Goal: Task Accomplishment & Management: Manage account settings

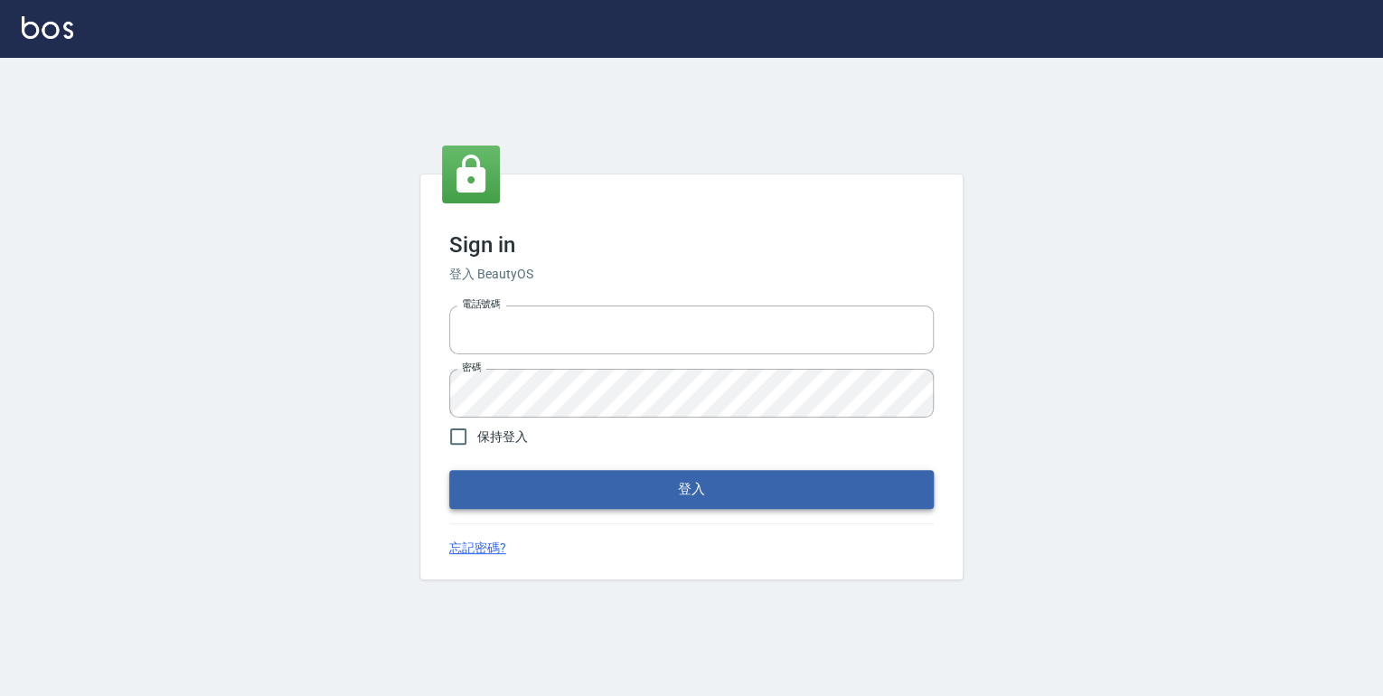
type input "0952331713"
click at [669, 491] on button "登入" at bounding box center [691, 489] width 485 height 38
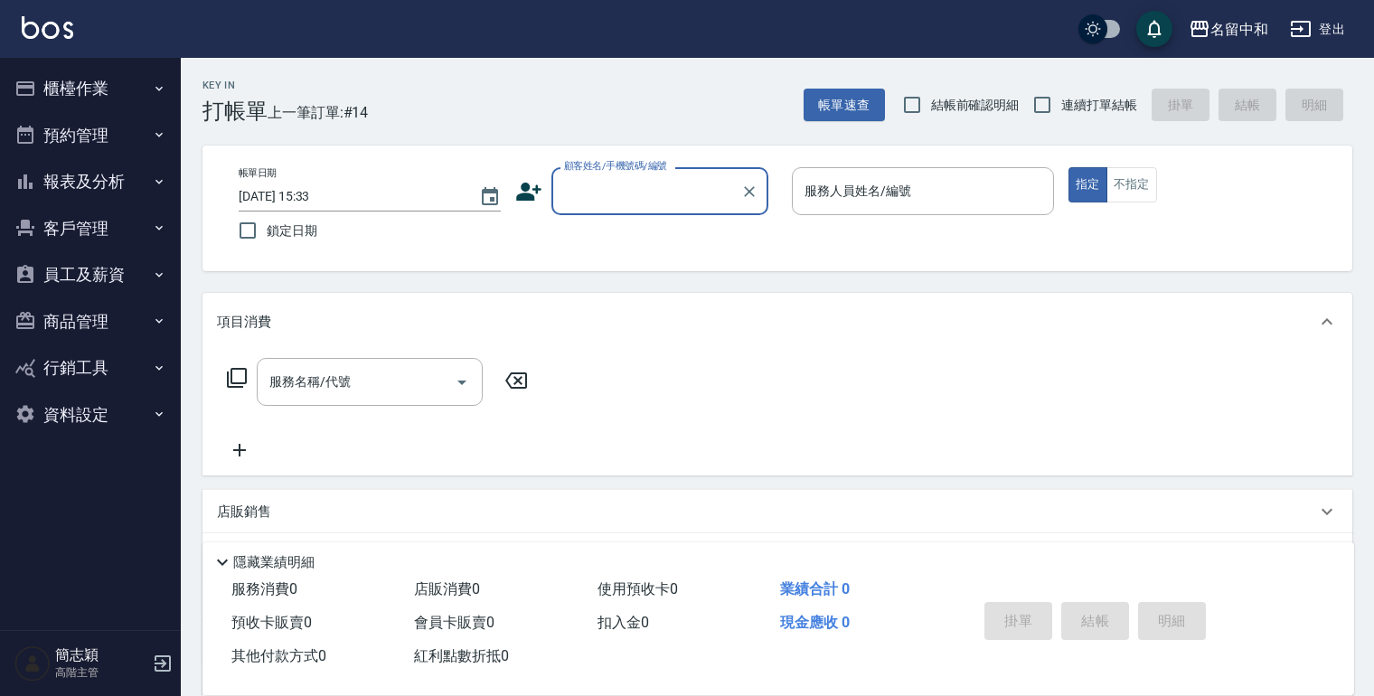
click at [156, 178] on icon "button" at bounding box center [159, 181] width 14 height 14
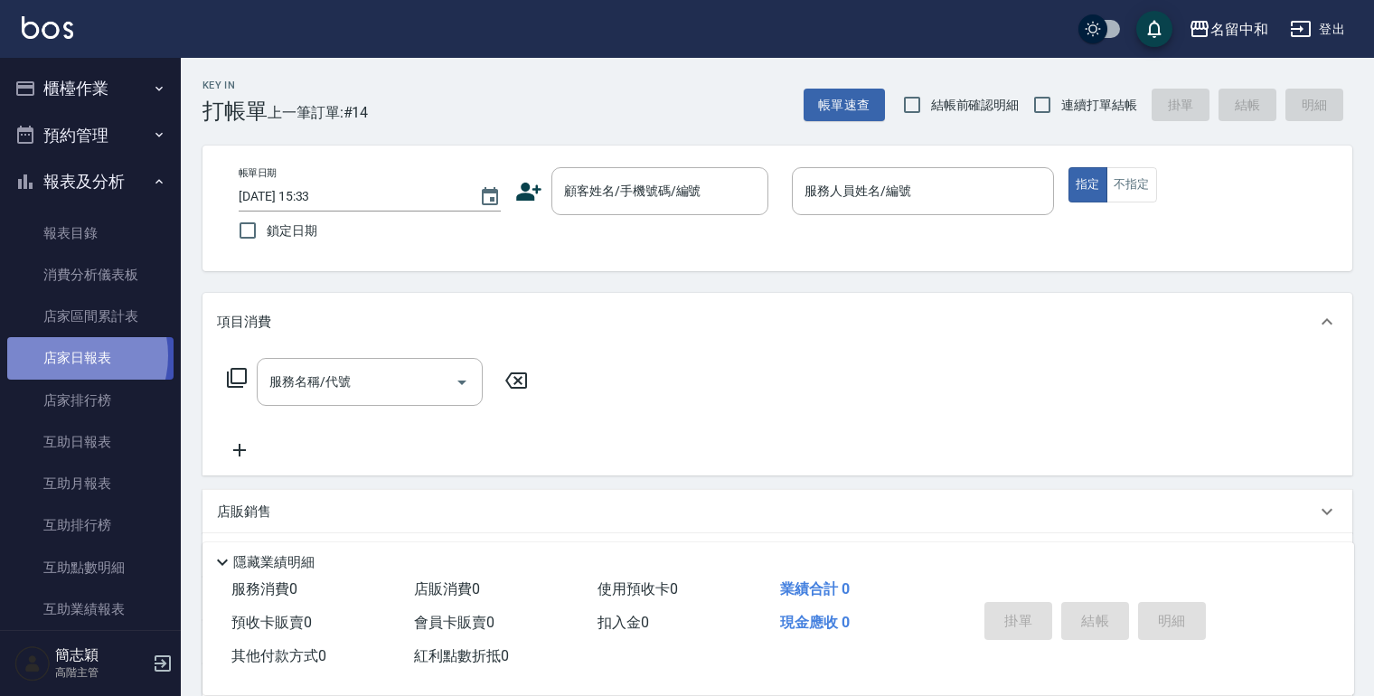
click at [69, 355] on link "店家日報表" at bounding box center [90, 358] width 166 height 42
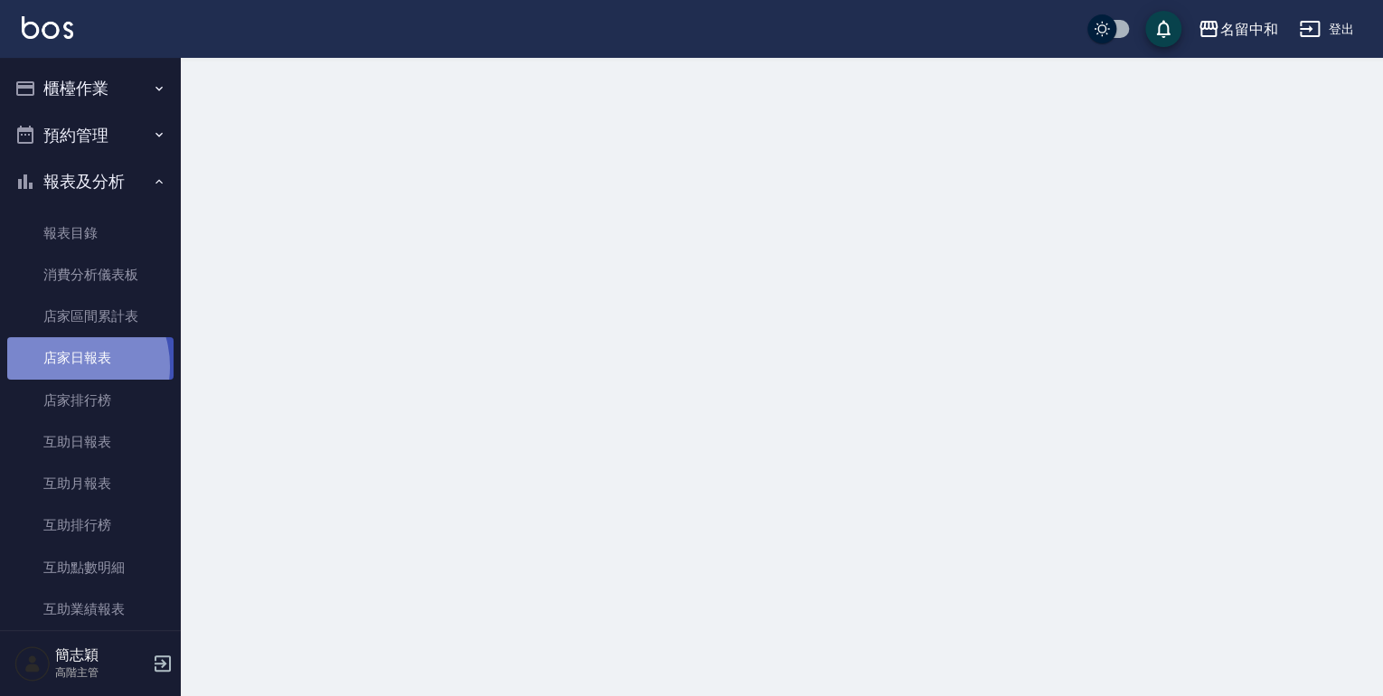
click at [61, 366] on link "店家日報表" at bounding box center [90, 358] width 166 height 42
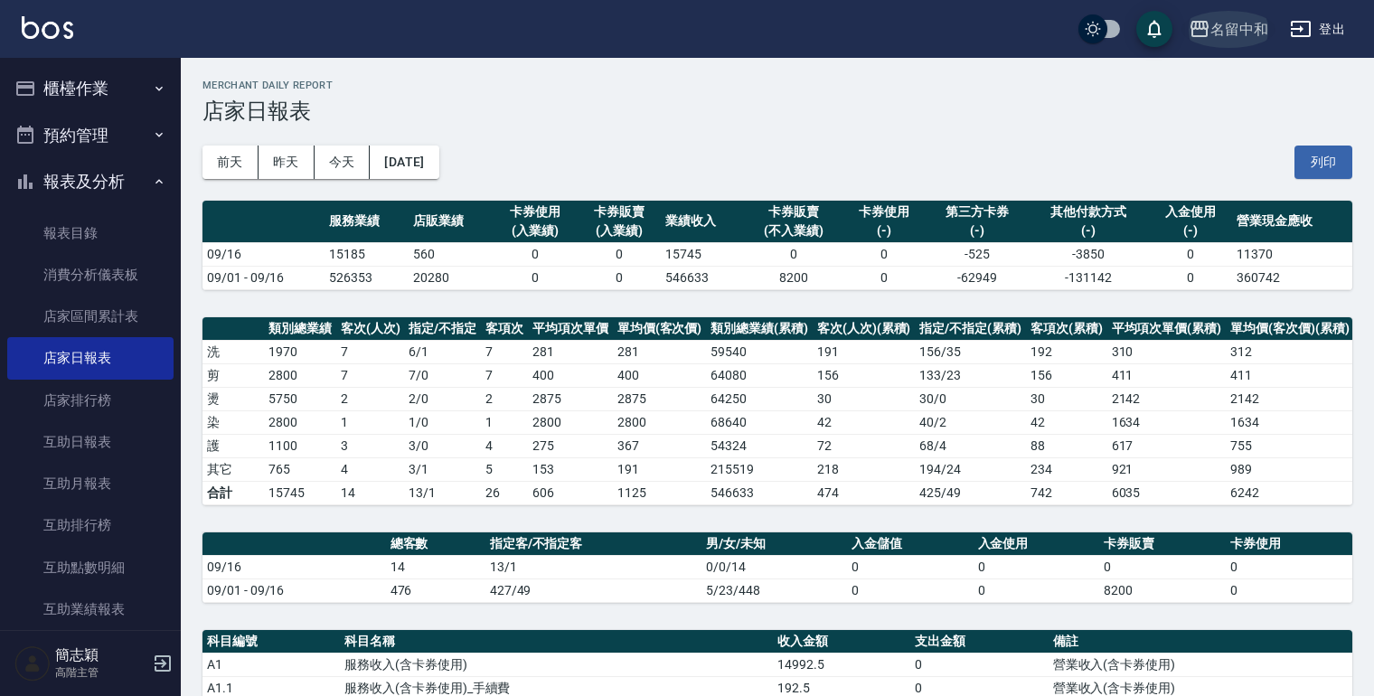
click at [1193, 25] on icon "button" at bounding box center [1200, 29] width 22 height 22
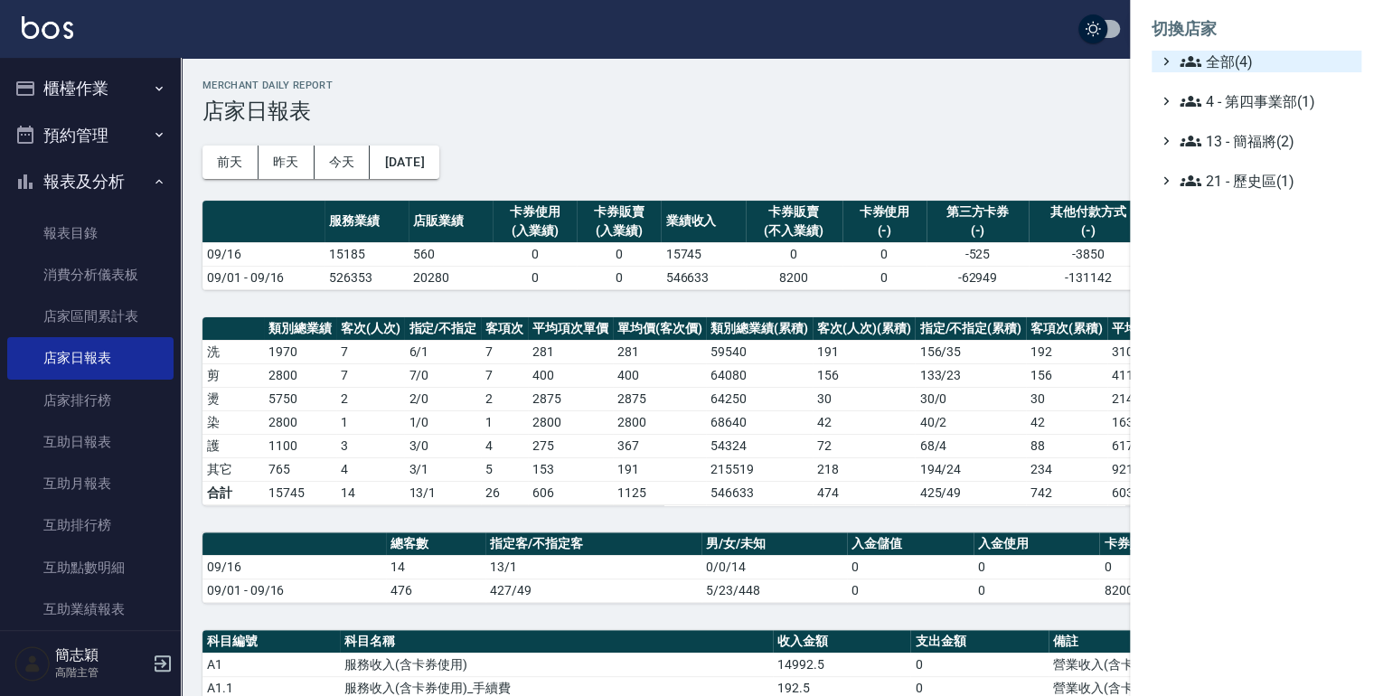
click at [1193, 58] on icon at bounding box center [1191, 62] width 22 height 22
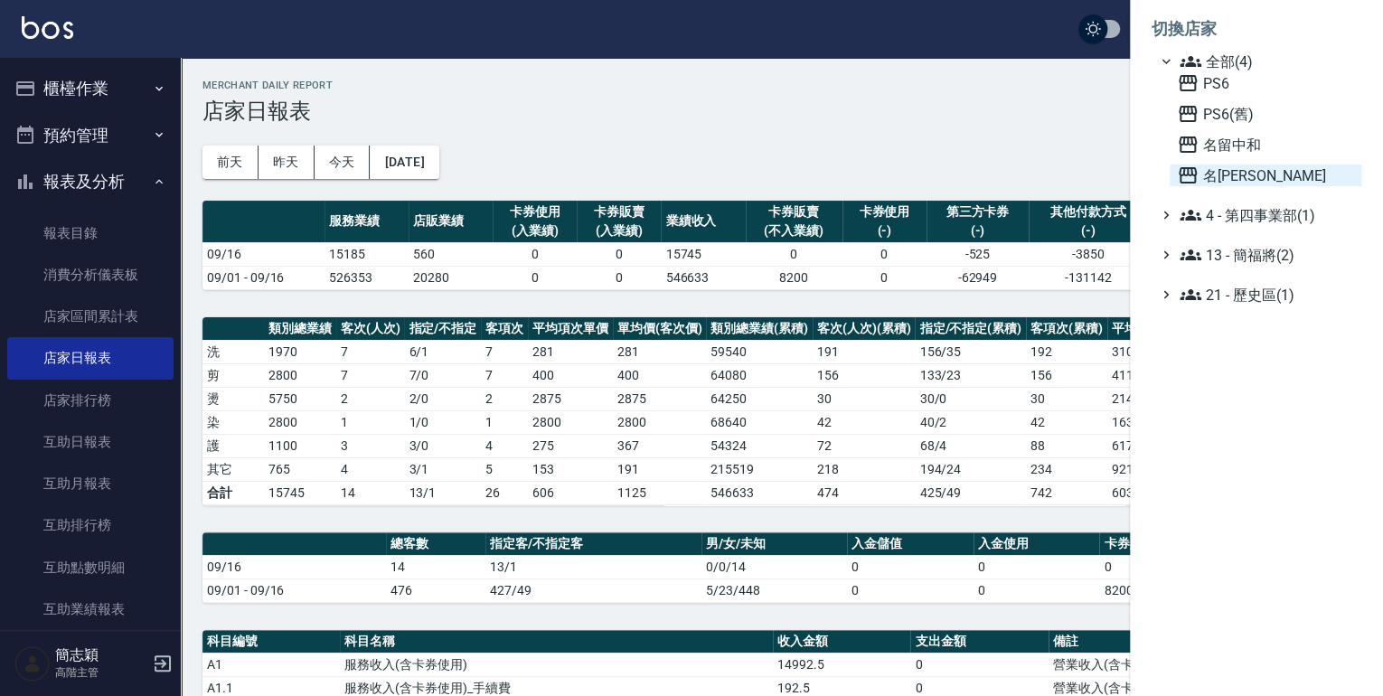
click at [1181, 167] on icon at bounding box center [1188, 175] width 18 height 16
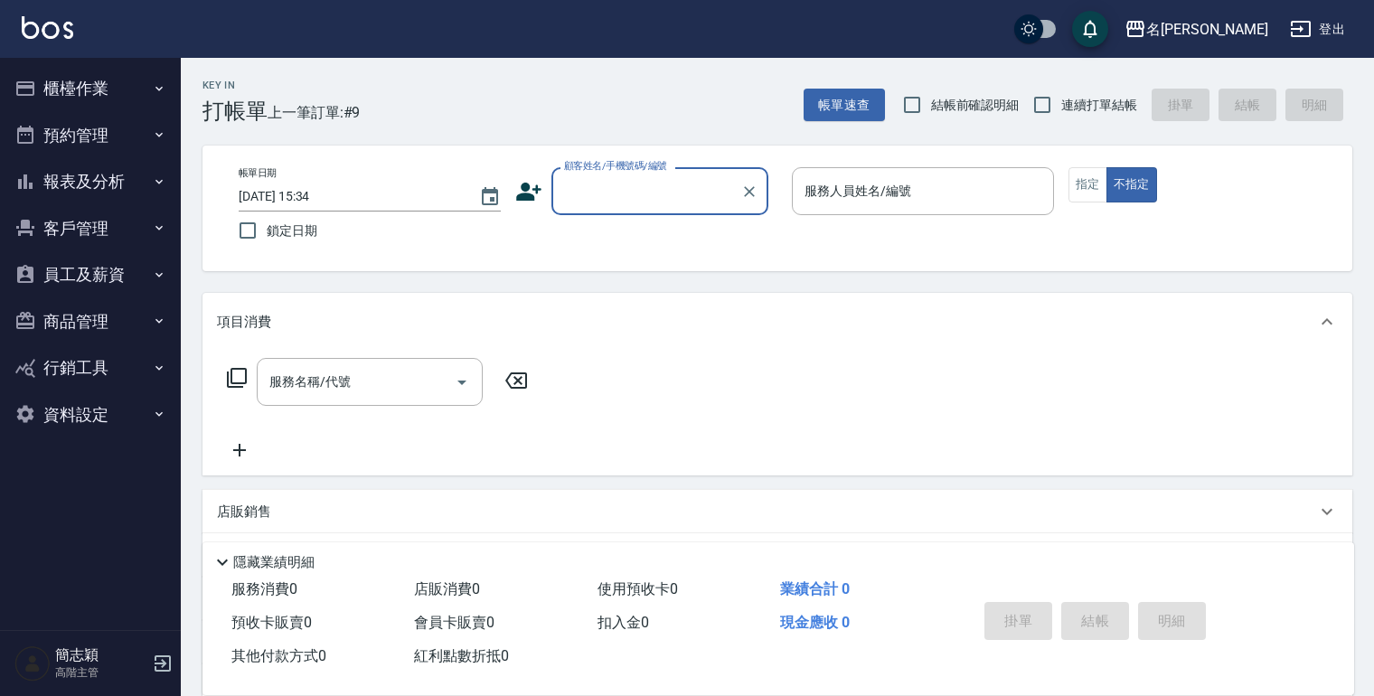
click at [156, 178] on icon "button" at bounding box center [159, 181] width 14 height 14
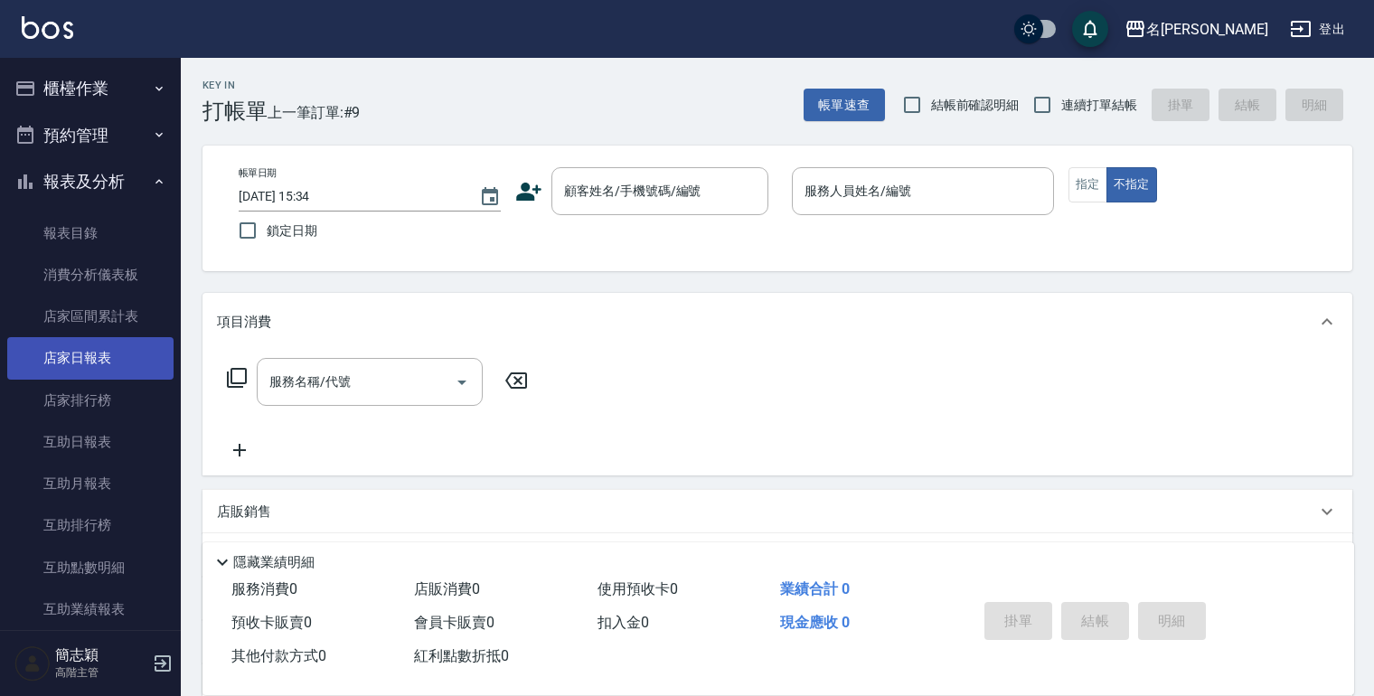
click at [90, 353] on link "店家日報表" at bounding box center [90, 358] width 166 height 42
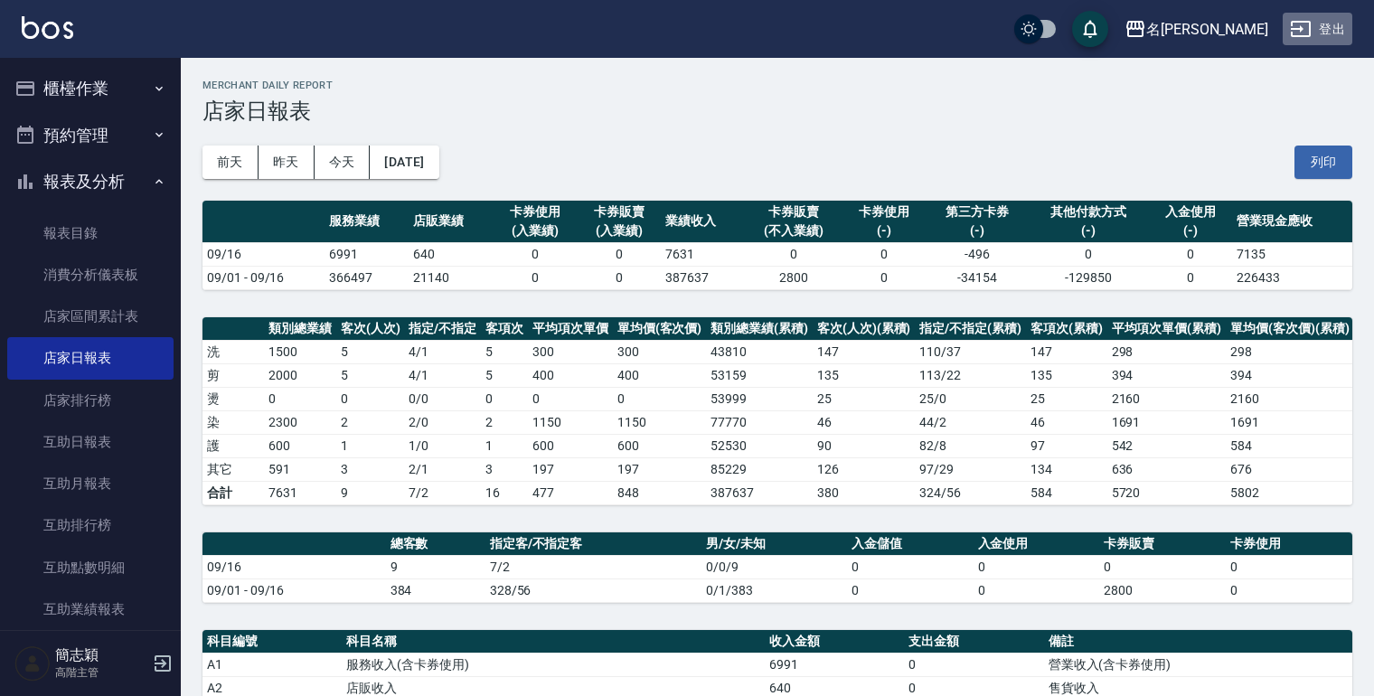
click at [1331, 31] on button "登出" at bounding box center [1318, 29] width 70 height 33
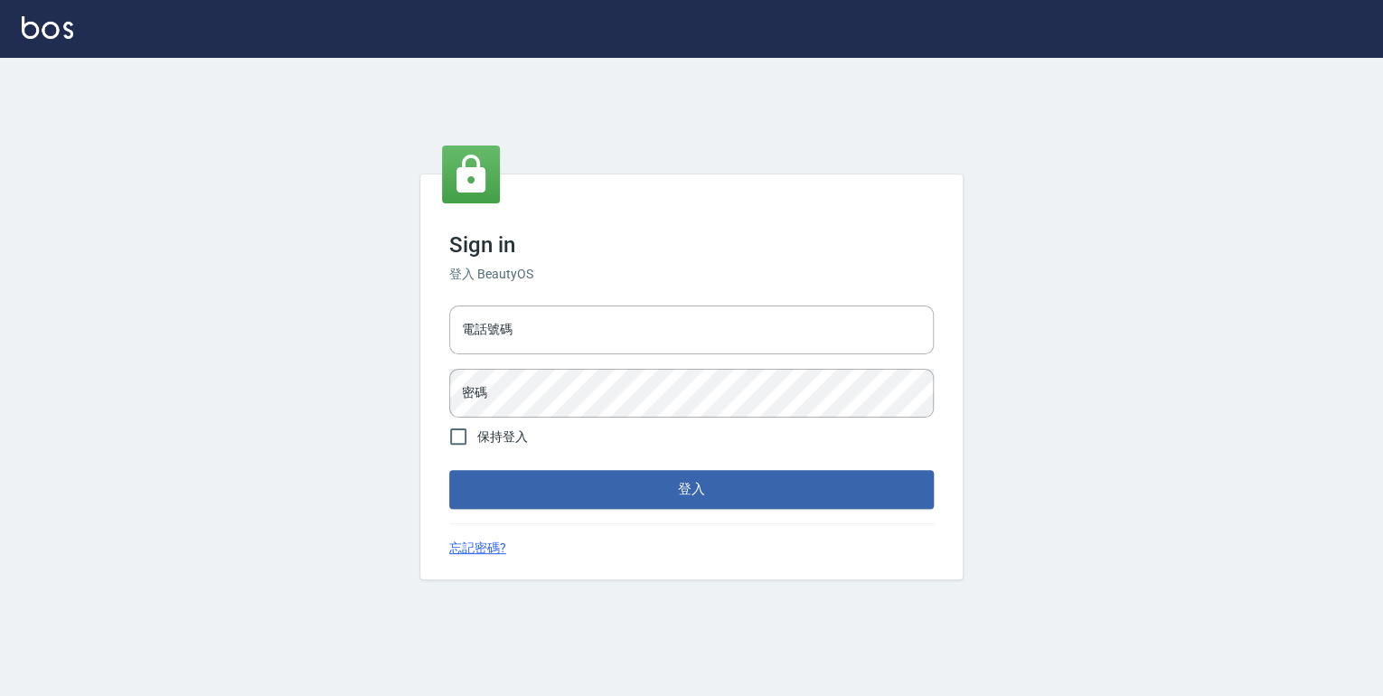
type input "0952331713"
